Goal: Task Accomplishment & Management: Manage account settings

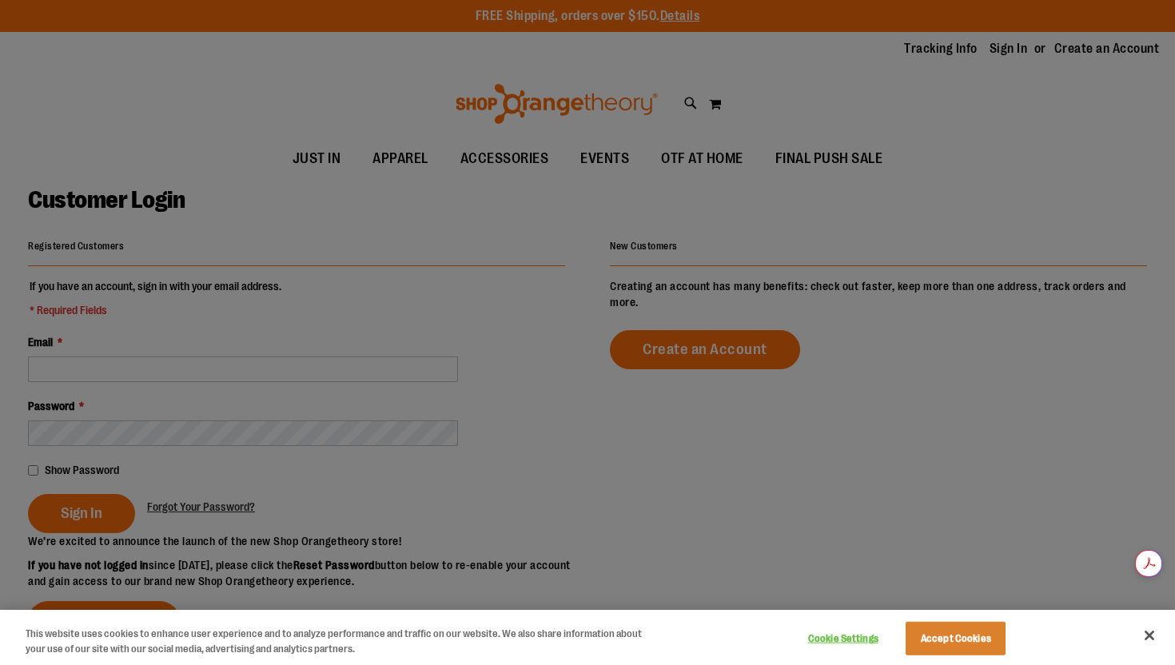
click at [255, 369] on div at bounding box center [587, 332] width 1175 height 665
click at [353, 295] on div at bounding box center [587, 332] width 1175 height 665
click at [1162, 636] on button "Close" at bounding box center [1149, 635] width 35 height 35
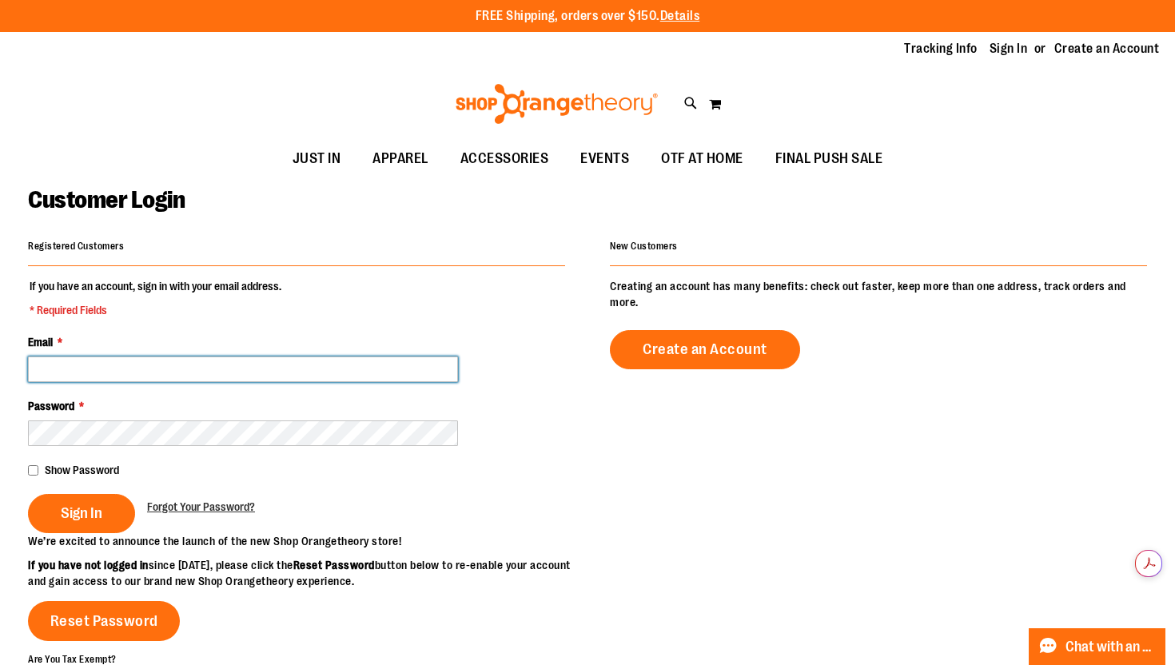
click at [341, 367] on input "Email *" at bounding box center [243, 370] width 430 height 26
type input "**********"
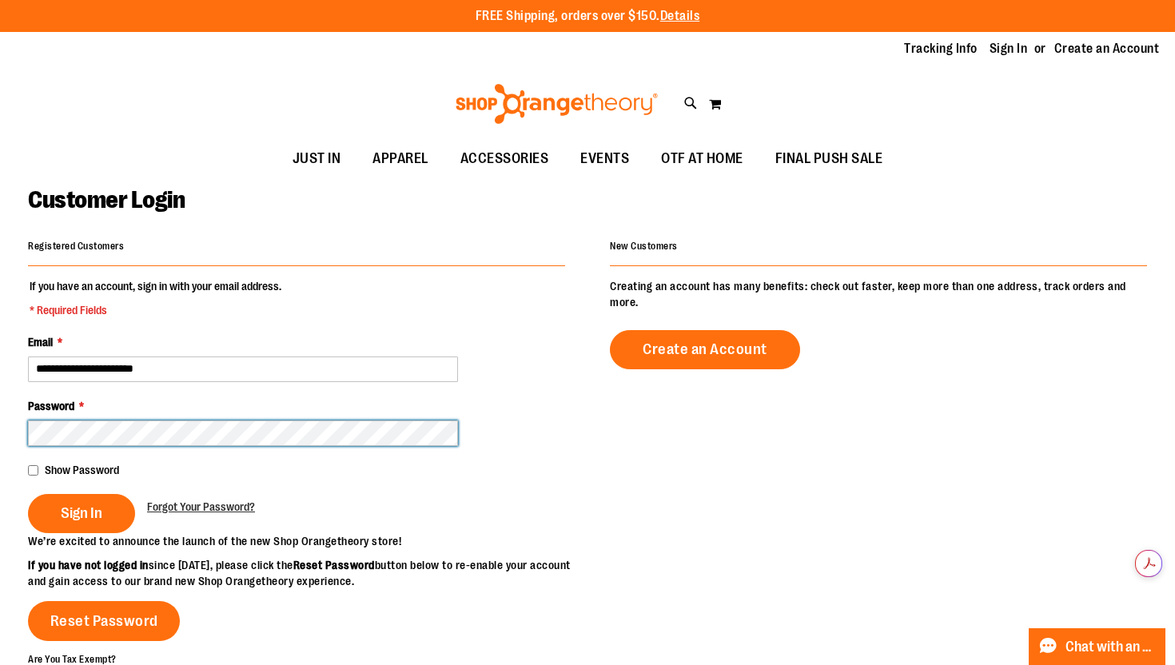
click at [28, 494] on button "Sign In" at bounding box center [81, 513] width 107 height 39
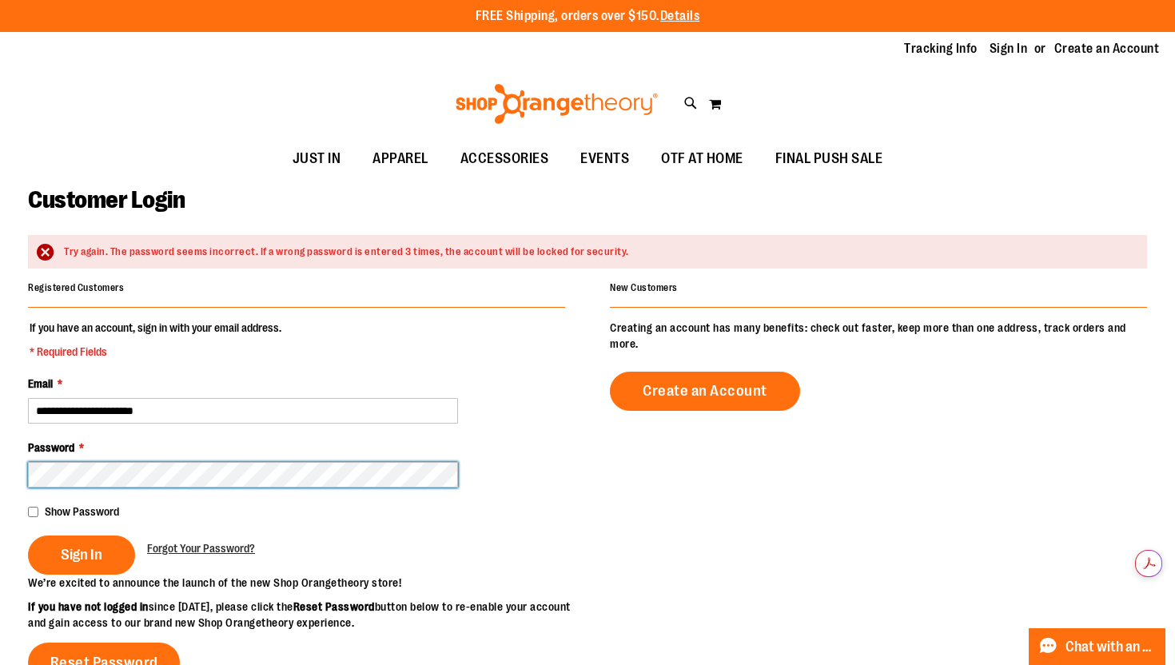
click at [28, 536] on button "Sign In" at bounding box center [81, 555] width 107 height 39
